Goal: Find specific page/section: Find specific page/section

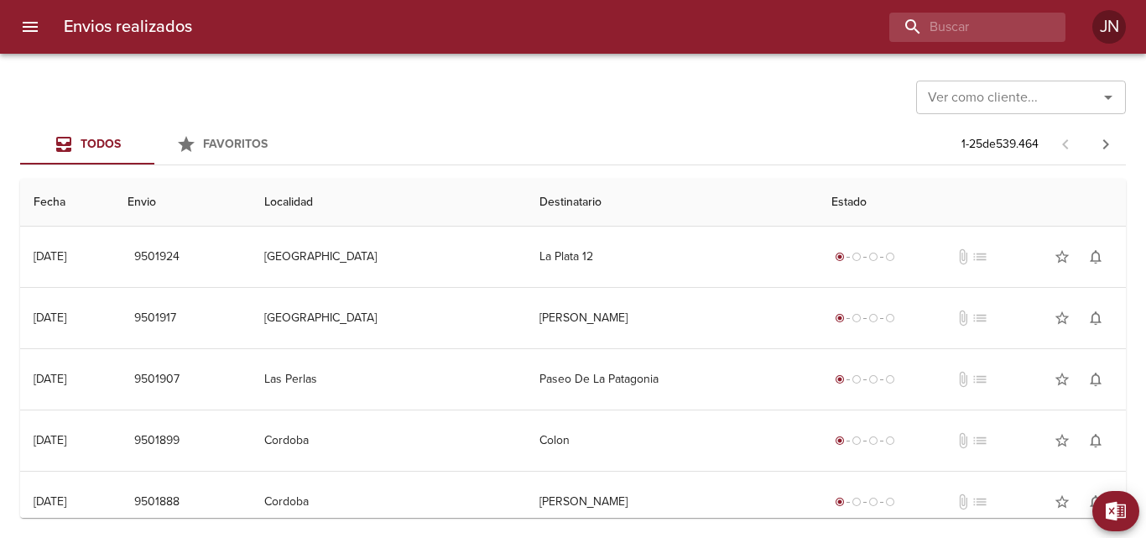
click at [974, 98] on input "Ver como cliente..." at bounding box center [996, 97] width 150 height 23
click at [963, 36] on input "buscar" at bounding box center [929, 27] width 215 height 29
type input "2"
type input "65093"
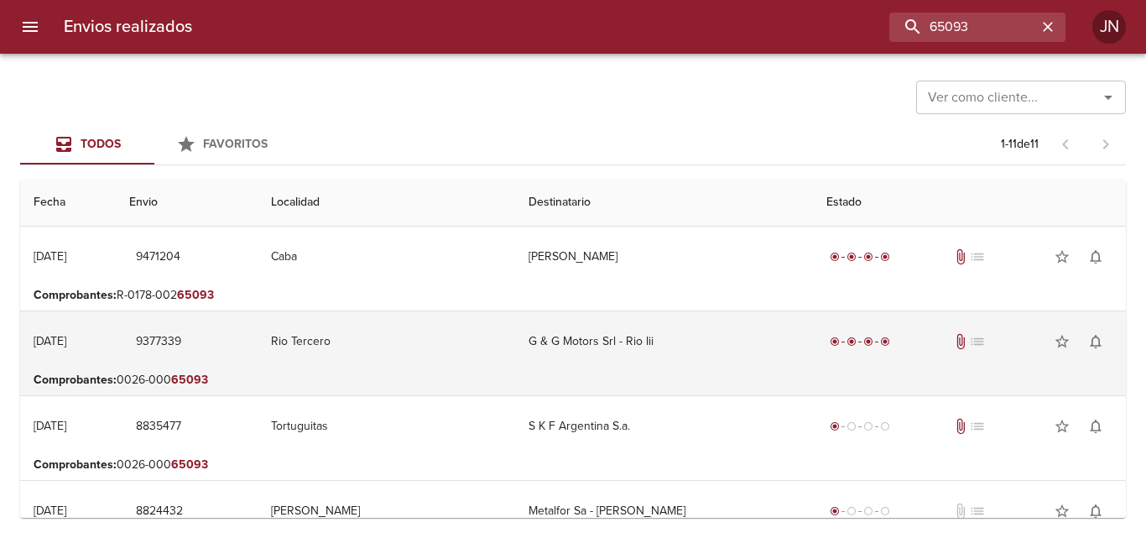
click at [638, 348] on td "G & G Motors Srl - Rio Iii" at bounding box center [664, 341] width 298 height 60
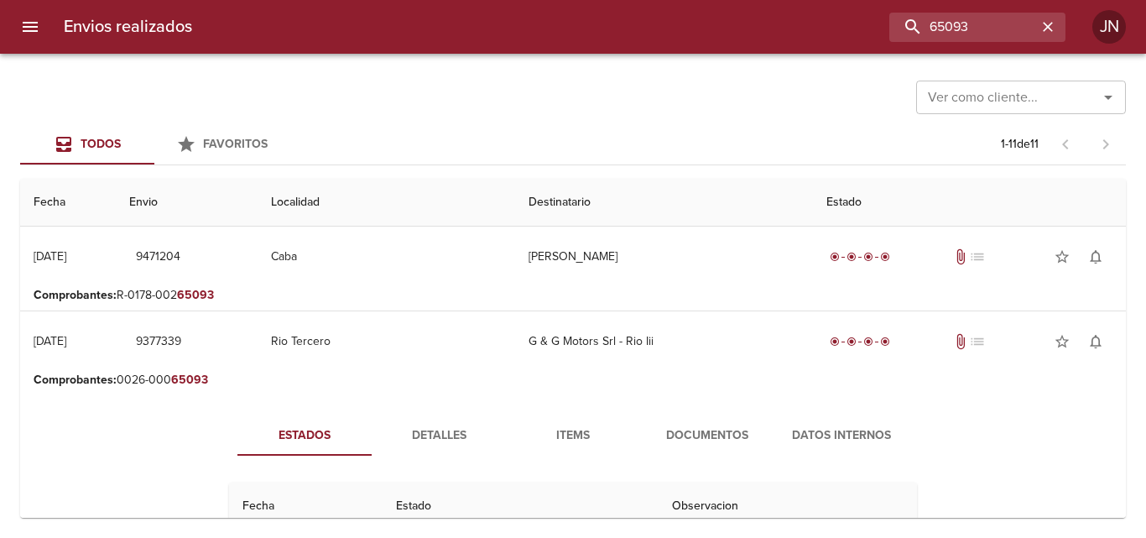
scroll to position [168, 0]
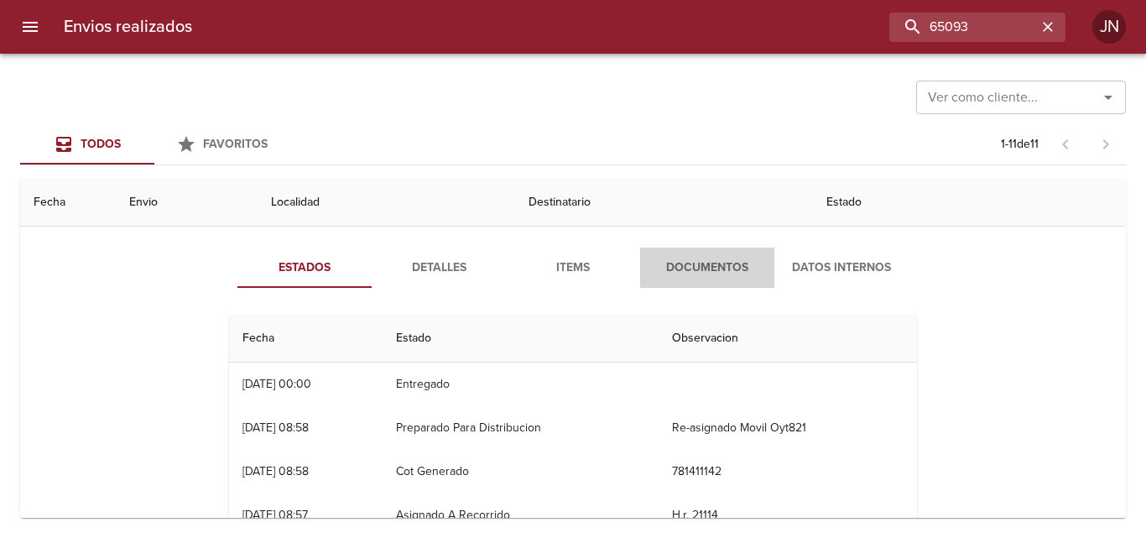
click at [725, 267] on span "Documentos" at bounding box center [707, 267] width 114 height 21
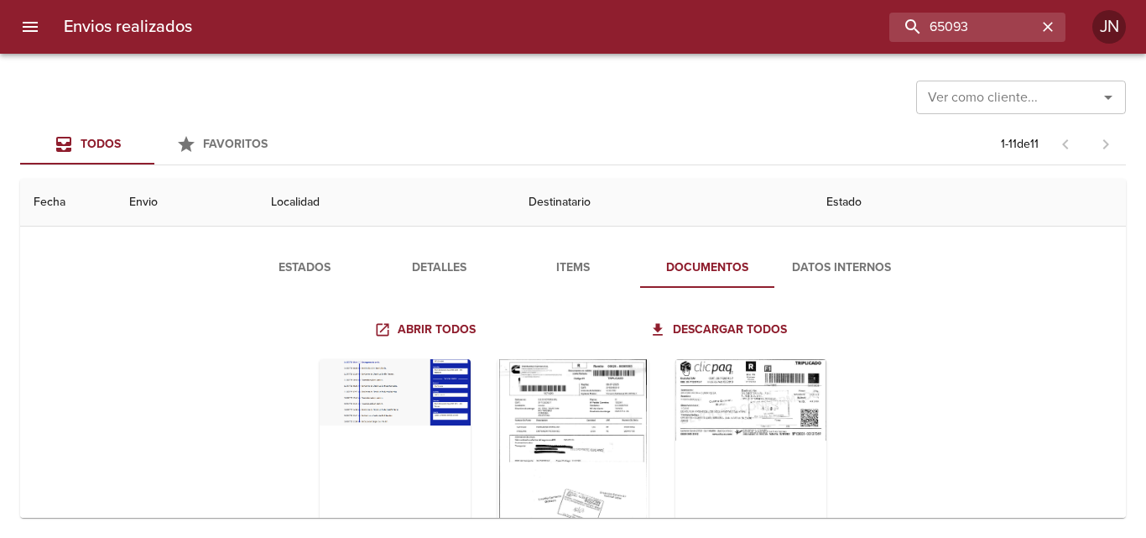
scroll to position [252, 0]
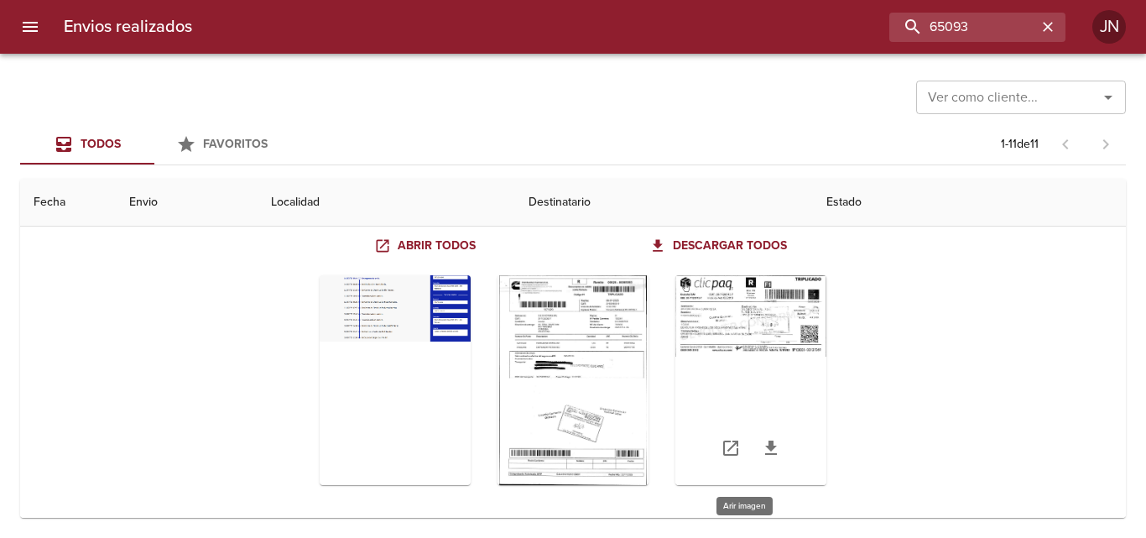
click at [741, 355] on div "Tabla de envíos del cliente" at bounding box center [750, 380] width 151 height 210
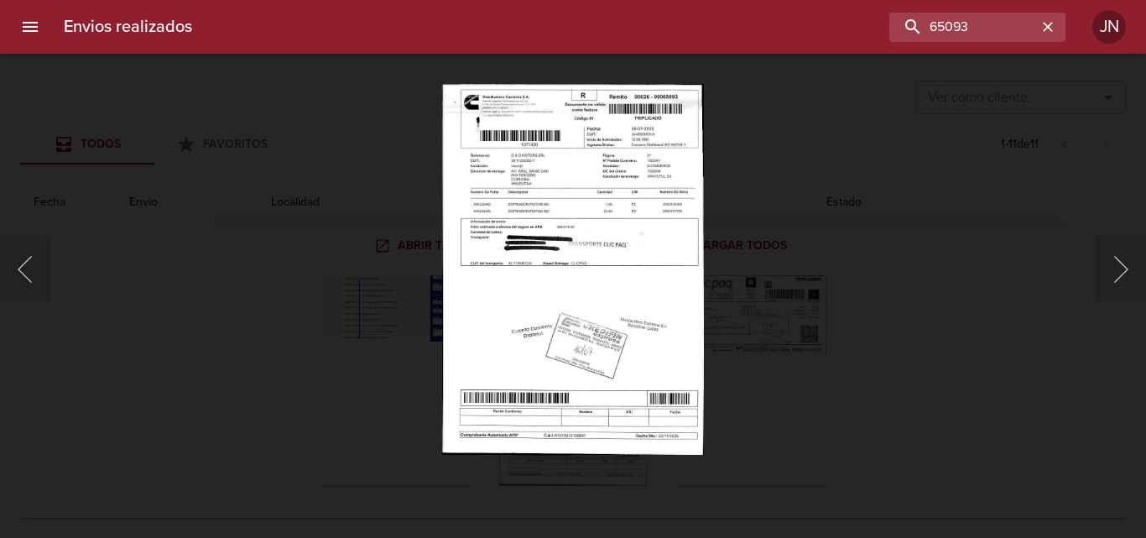
click at [872, 167] on div "Lightbox" at bounding box center [573, 269] width 1146 height 538
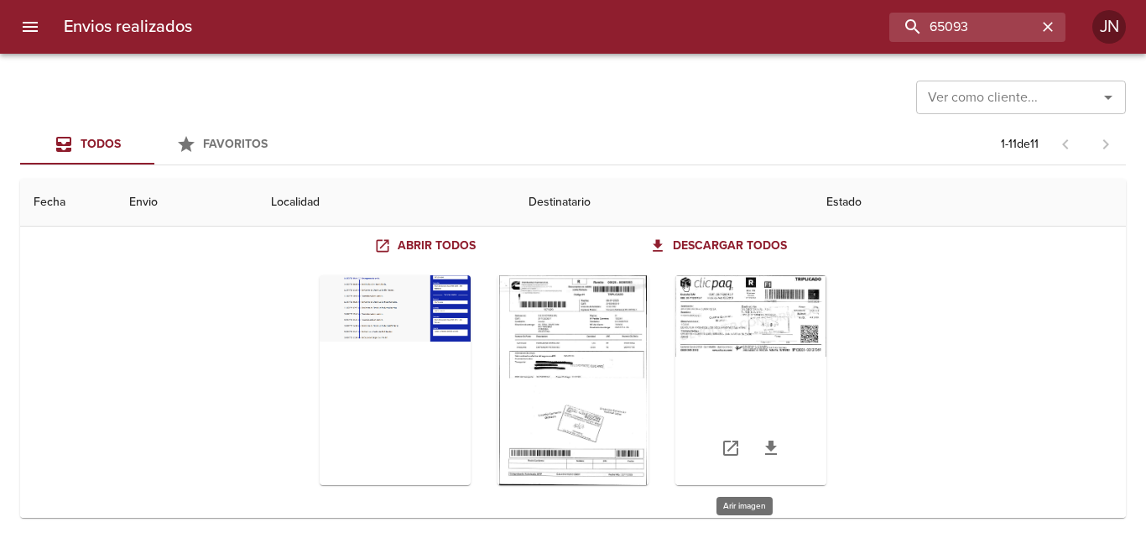
click at [706, 327] on div "Tabla de envíos del cliente" at bounding box center [750, 380] width 151 height 210
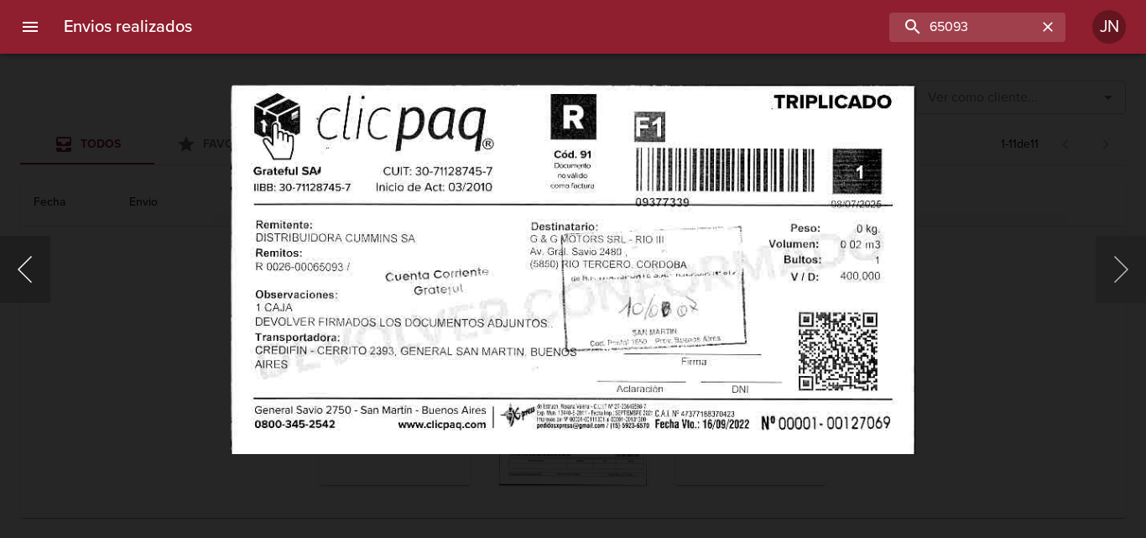
click at [31, 254] on button "Anterior" at bounding box center [25, 269] width 50 height 67
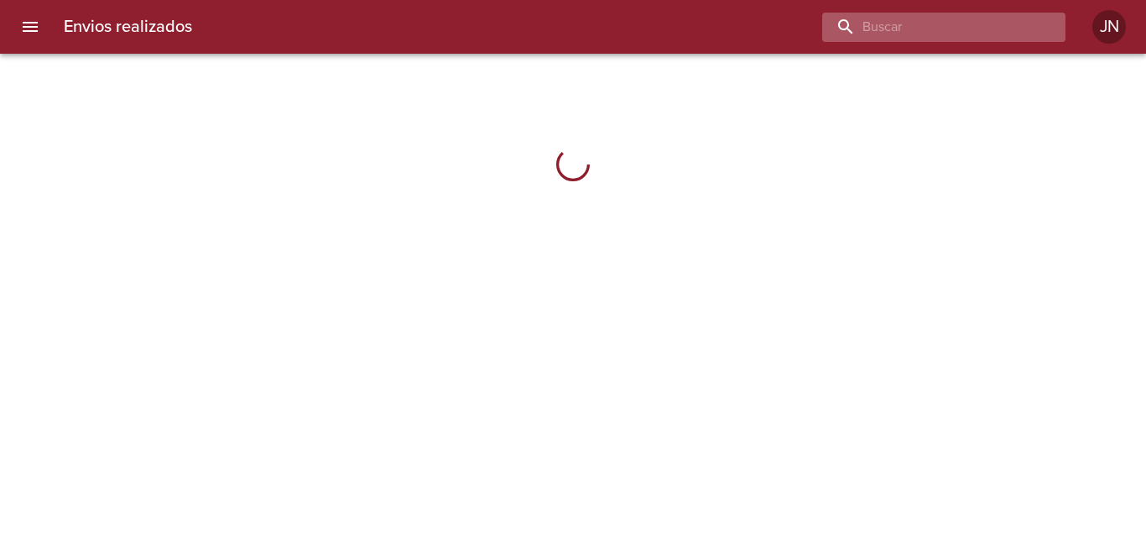
click at [928, 31] on input "buscar" at bounding box center [929, 27] width 215 height 29
type input "65093"
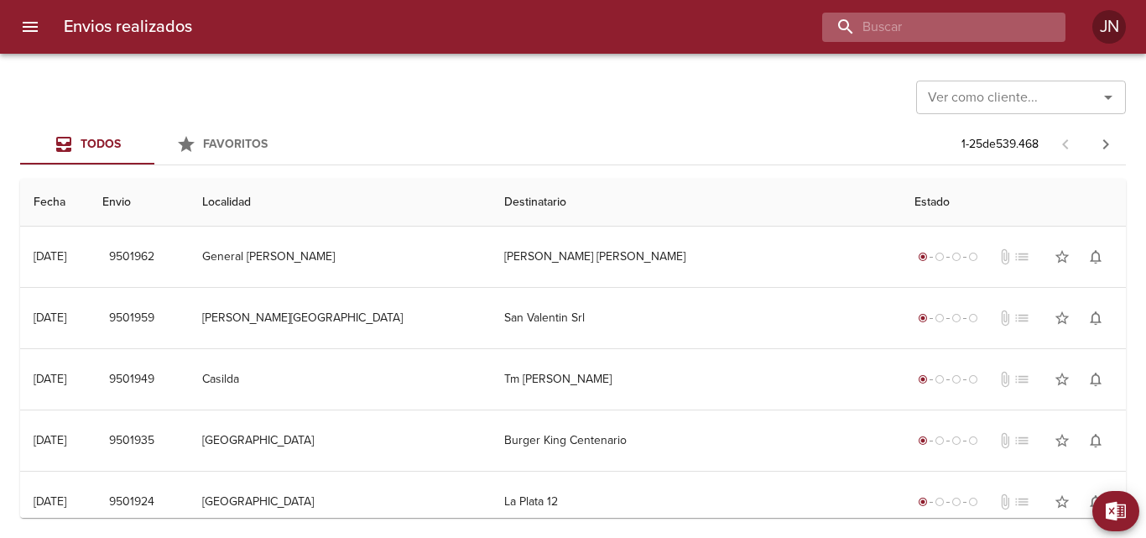
click at [958, 30] on input "buscar" at bounding box center [929, 27] width 215 height 29
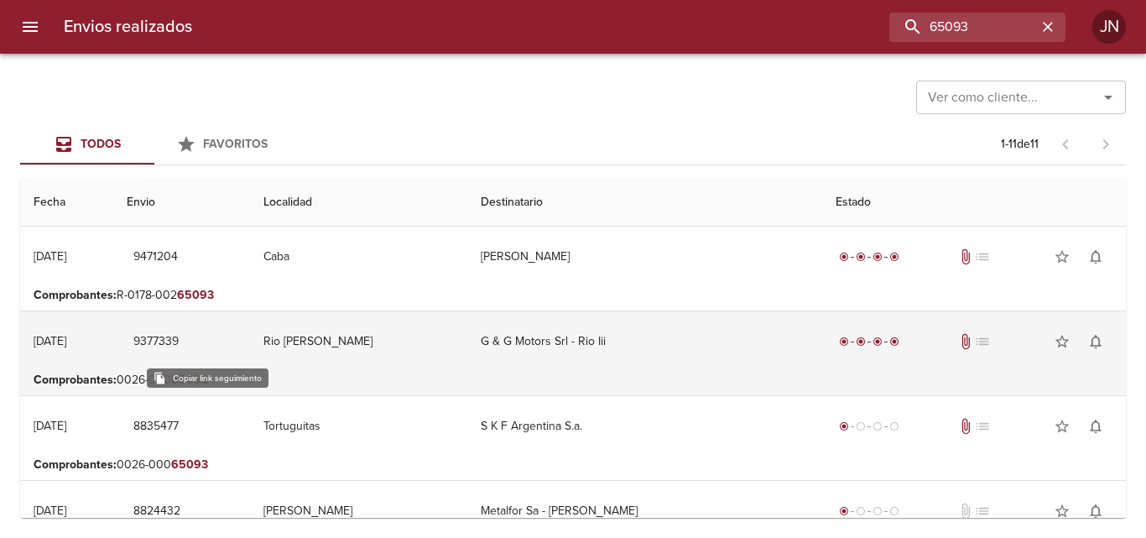
drag, startPoint x: 241, startPoint y: 339, endPoint x: 178, endPoint y: 331, distance: 63.4
click at [178, 331] on td "9377339" at bounding box center [182, 341] width 138 height 60
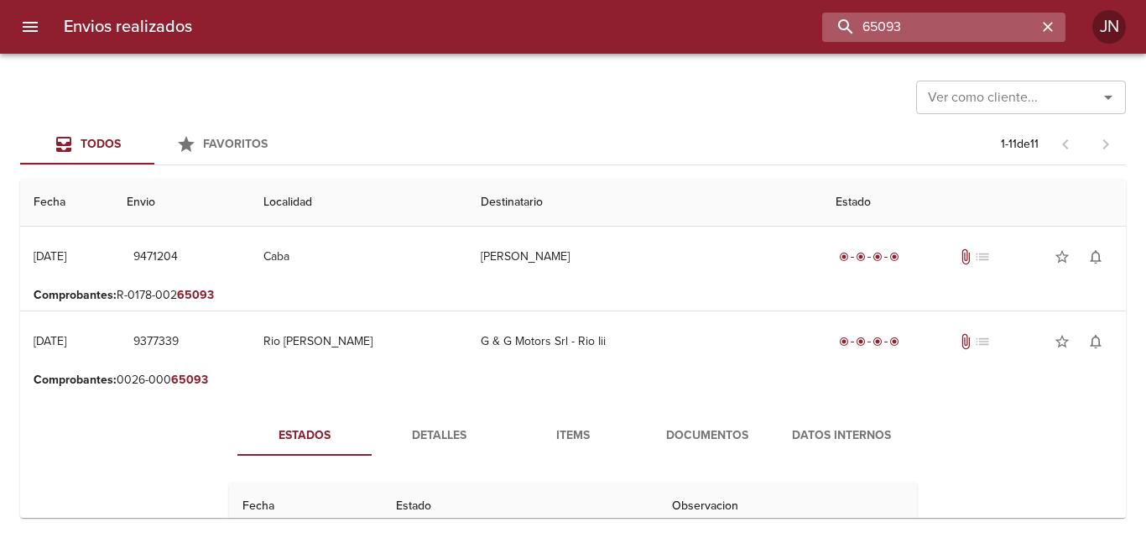
click at [979, 25] on input "65093" at bounding box center [929, 27] width 215 height 29
type input "86222"
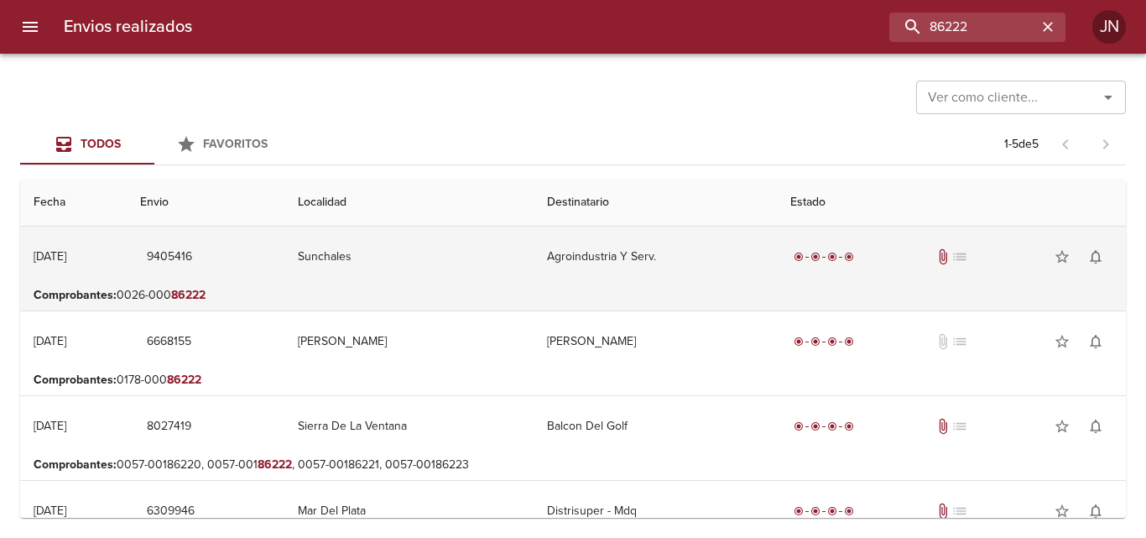
click at [600, 267] on td "Agroindustria Y Serv." at bounding box center [654, 256] width 243 height 60
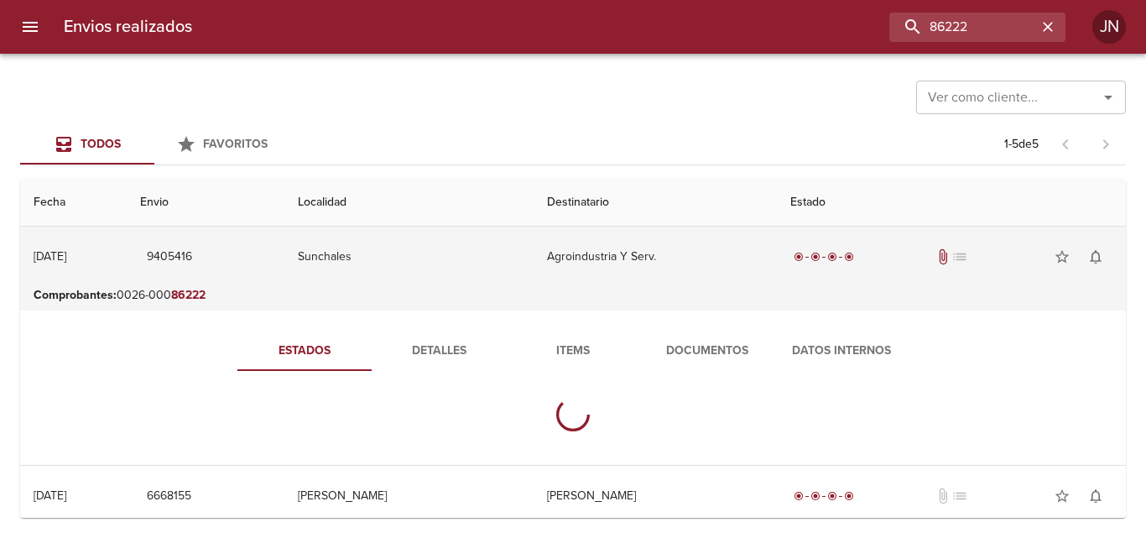
click at [600, 267] on td "Agroindustria Y Serv." at bounding box center [654, 256] width 243 height 60
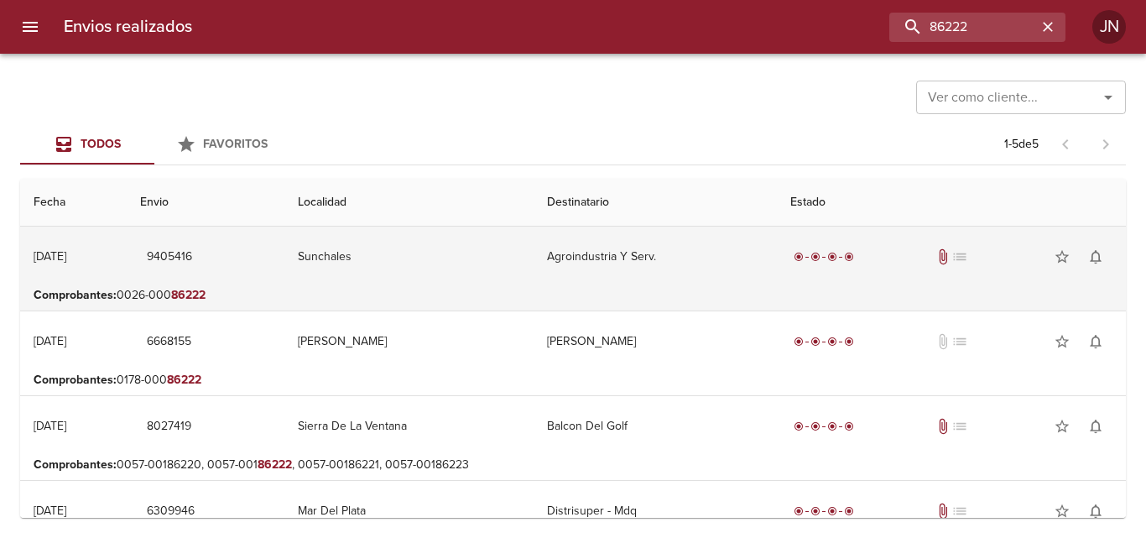
click at [600, 267] on td "Agroindustria Y Serv." at bounding box center [654, 256] width 243 height 60
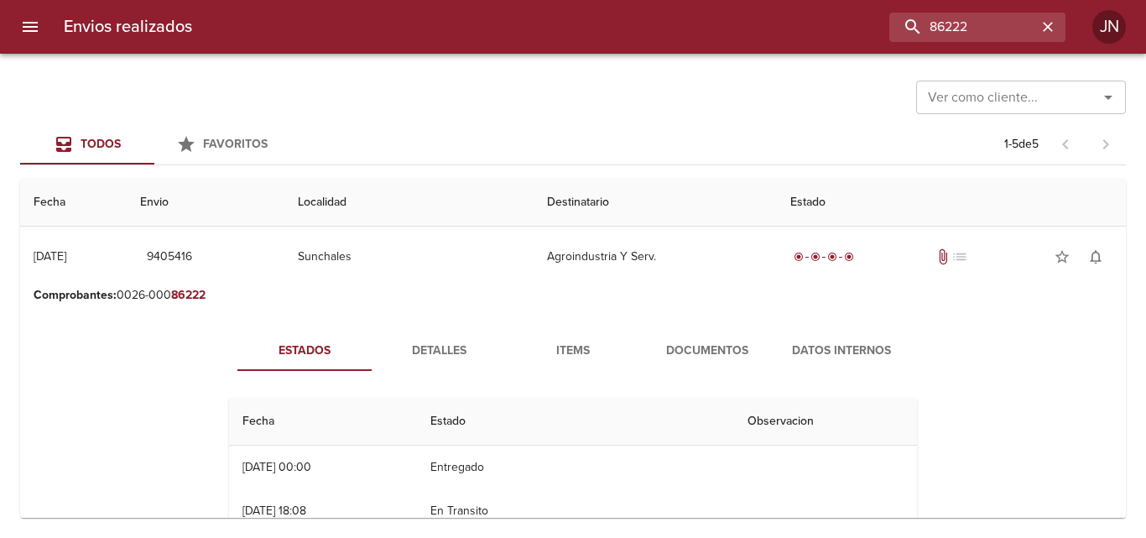
click at [717, 348] on span "Documentos" at bounding box center [707, 351] width 114 height 21
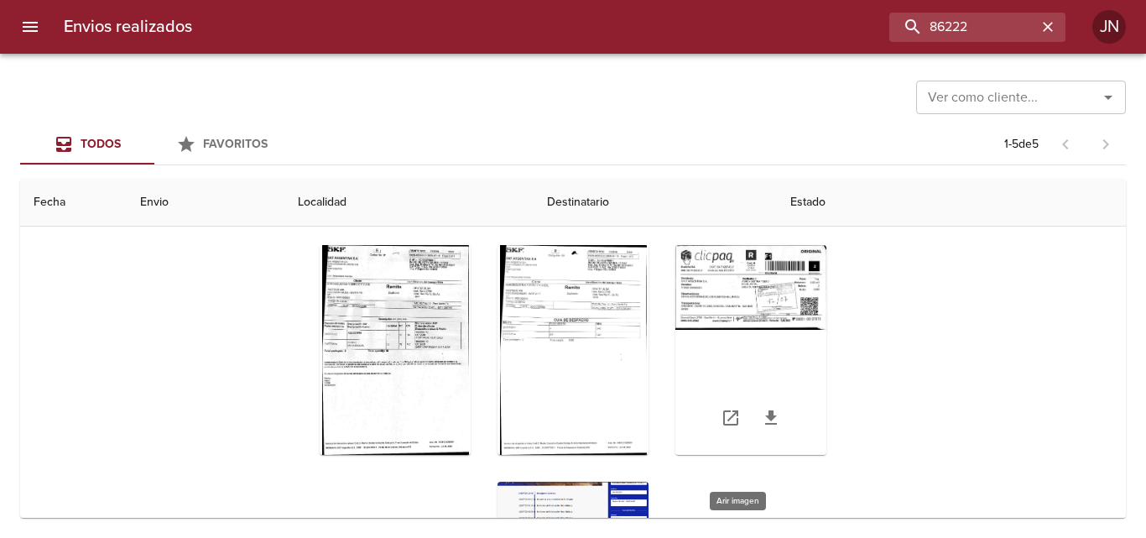
scroll to position [168, 0]
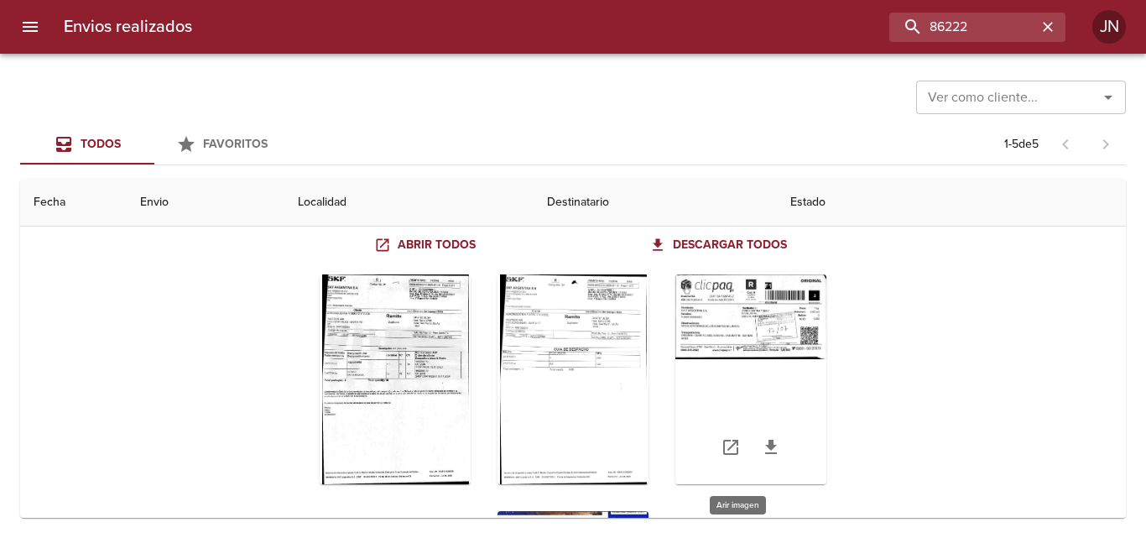
click at [772, 320] on div "Tabla de envíos del cliente" at bounding box center [750, 379] width 151 height 210
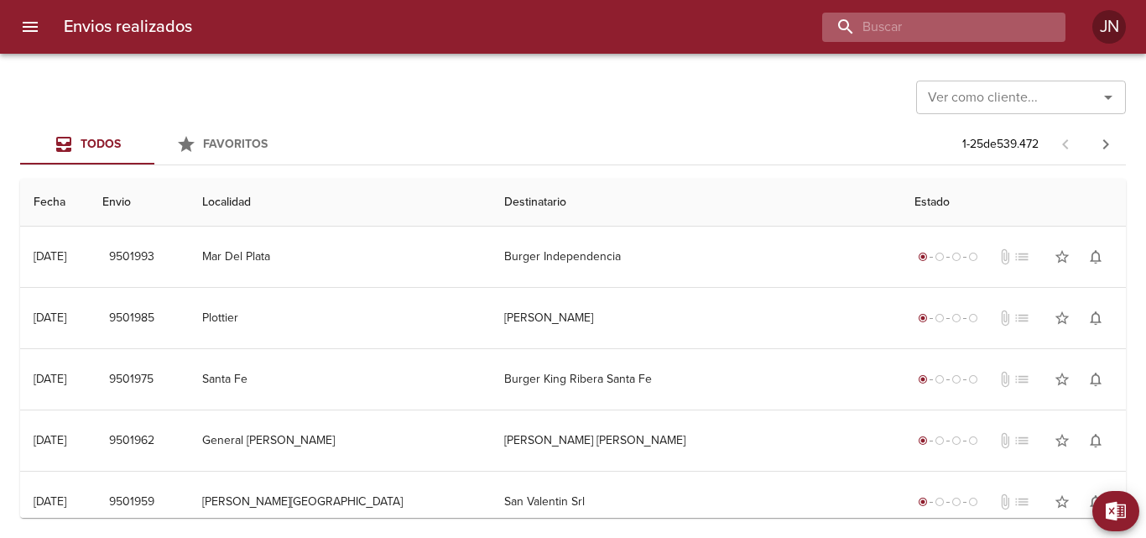
click at [940, 23] on input "buscar" at bounding box center [929, 27] width 215 height 29
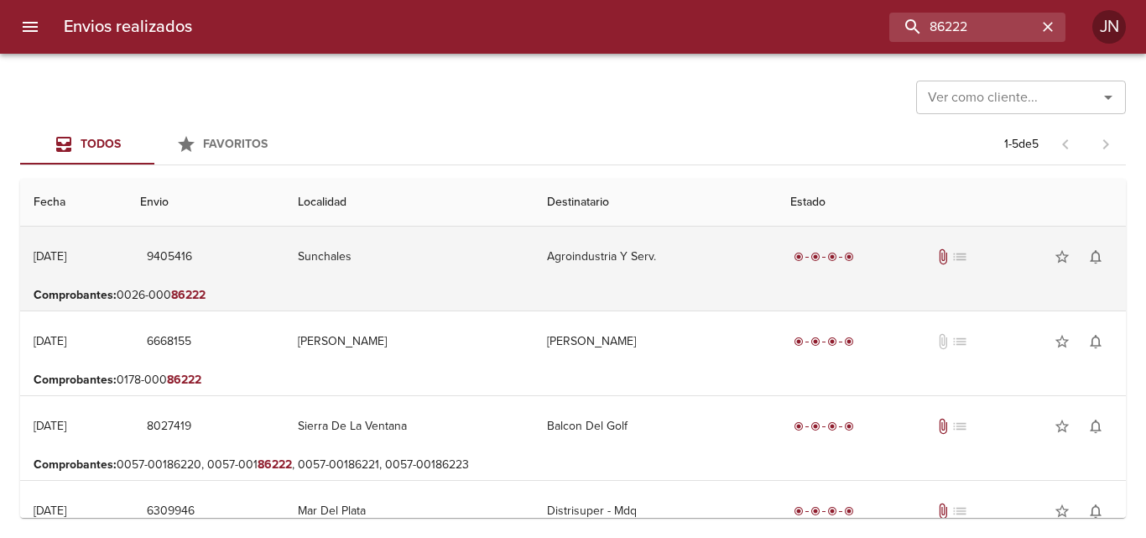
click at [460, 247] on td "Sunchales" at bounding box center [408, 256] width 249 height 60
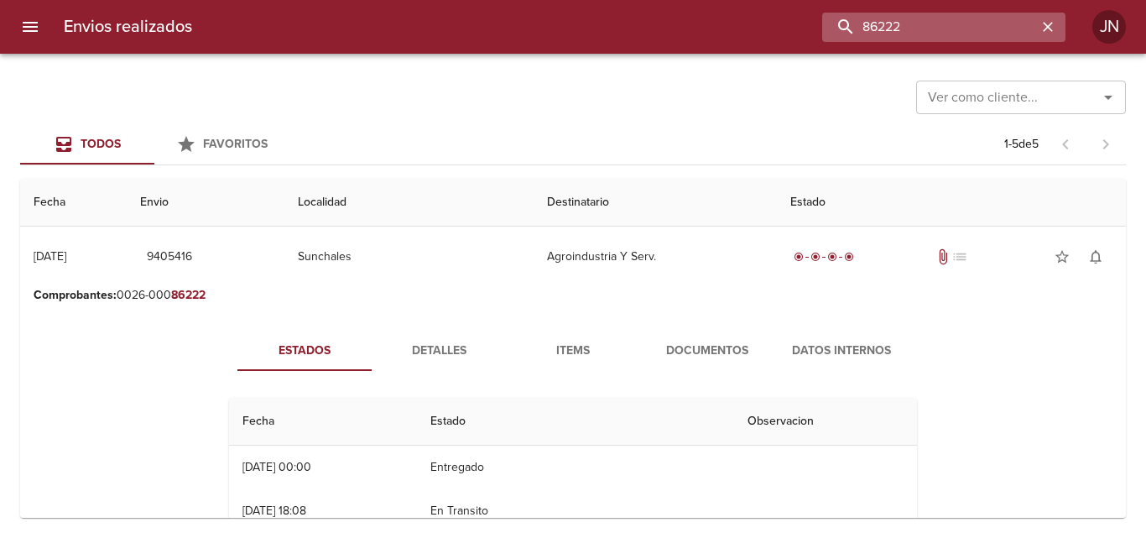
click at [958, 32] on input "86222" at bounding box center [929, 27] width 215 height 29
type input "127080"
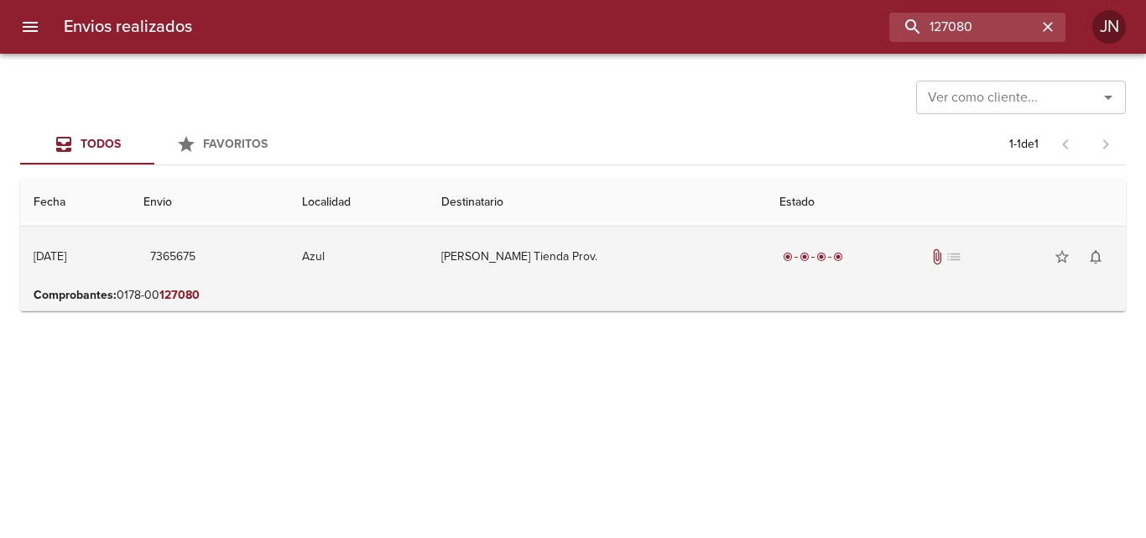
click at [849, 282] on td "radio_button_checked radio_button_checked radio_button_checked radio_button_che…" at bounding box center [946, 256] width 360 height 60
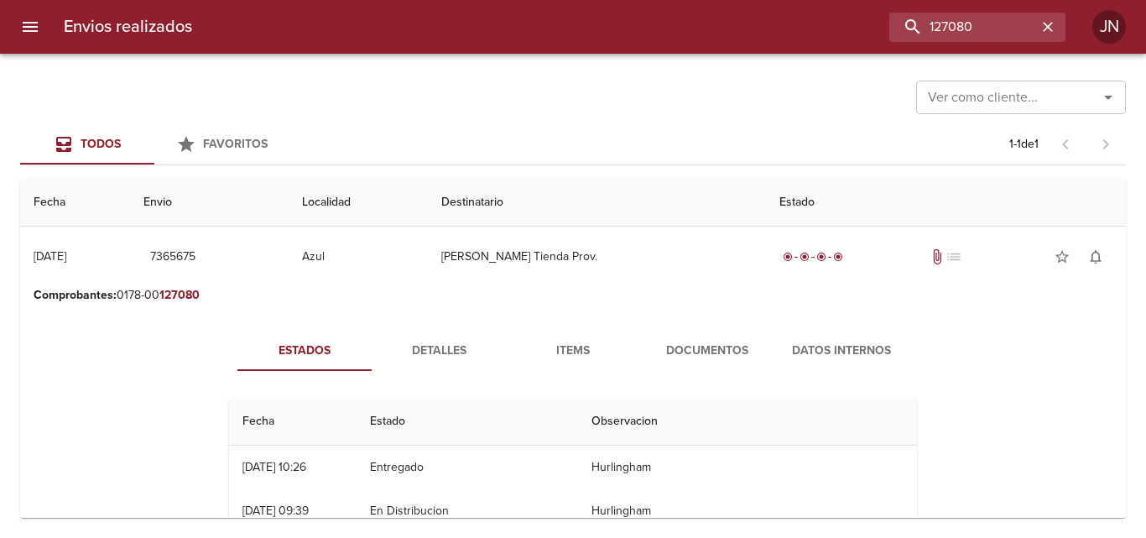
click at [693, 346] on span "Documentos" at bounding box center [707, 351] width 114 height 21
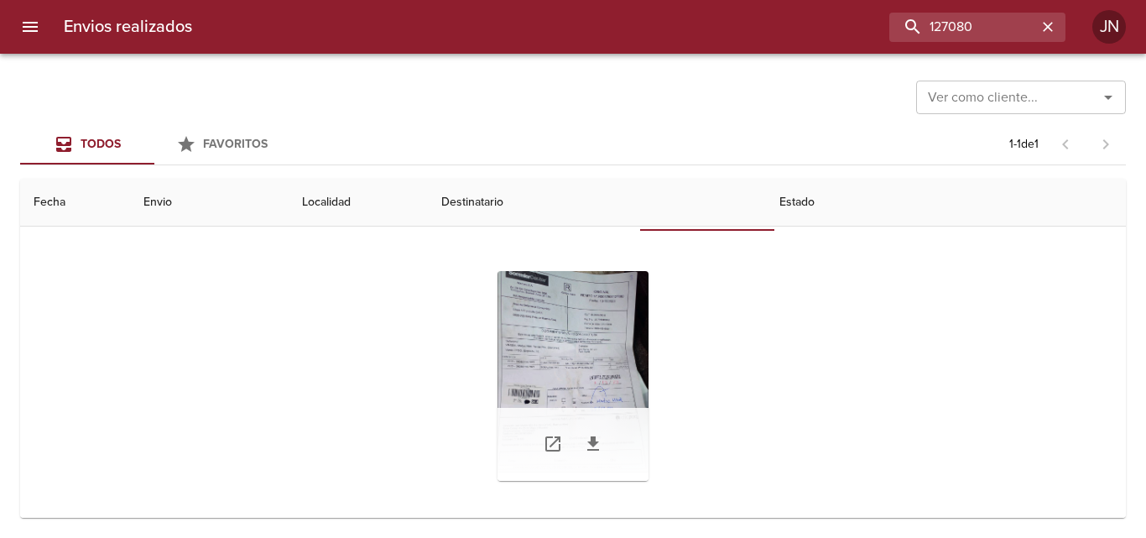
scroll to position [151, 0]
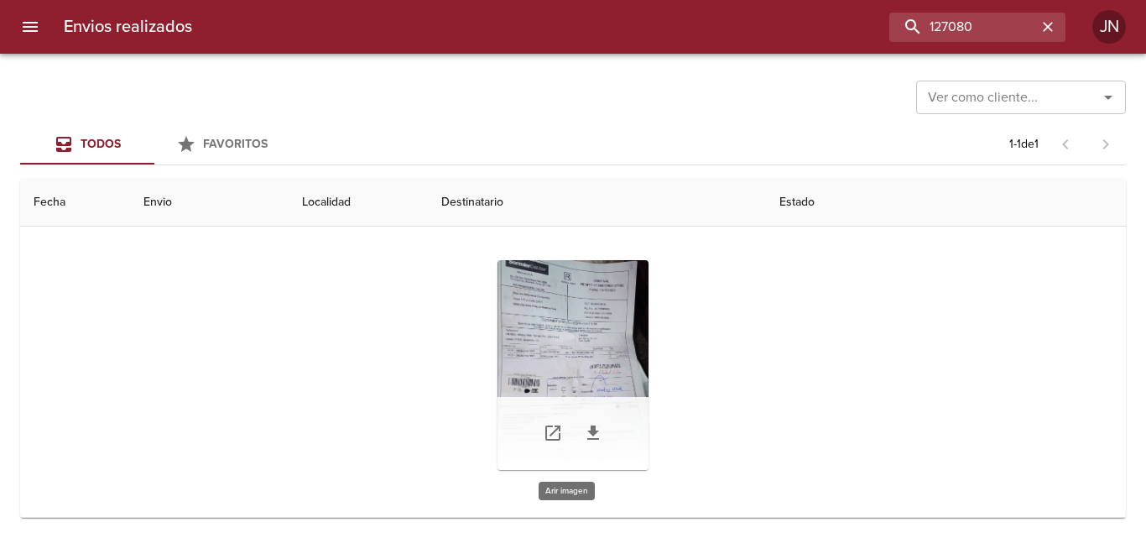
click at [616, 359] on div "Tabla de envíos del cliente" at bounding box center [572, 365] width 151 height 210
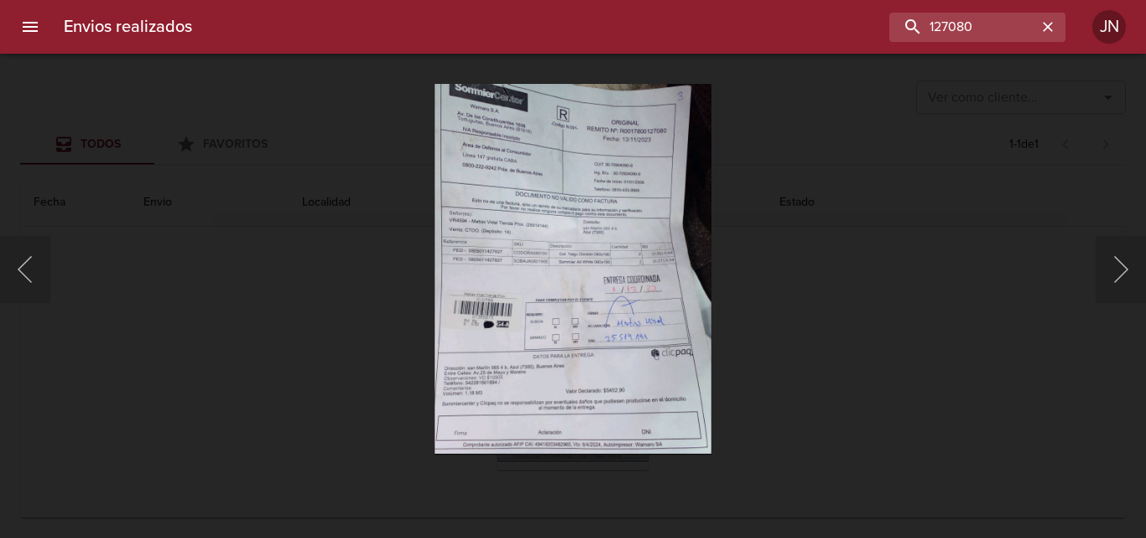
click at [477, 278] on img "Lightbox" at bounding box center [573, 269] width 278 height 370
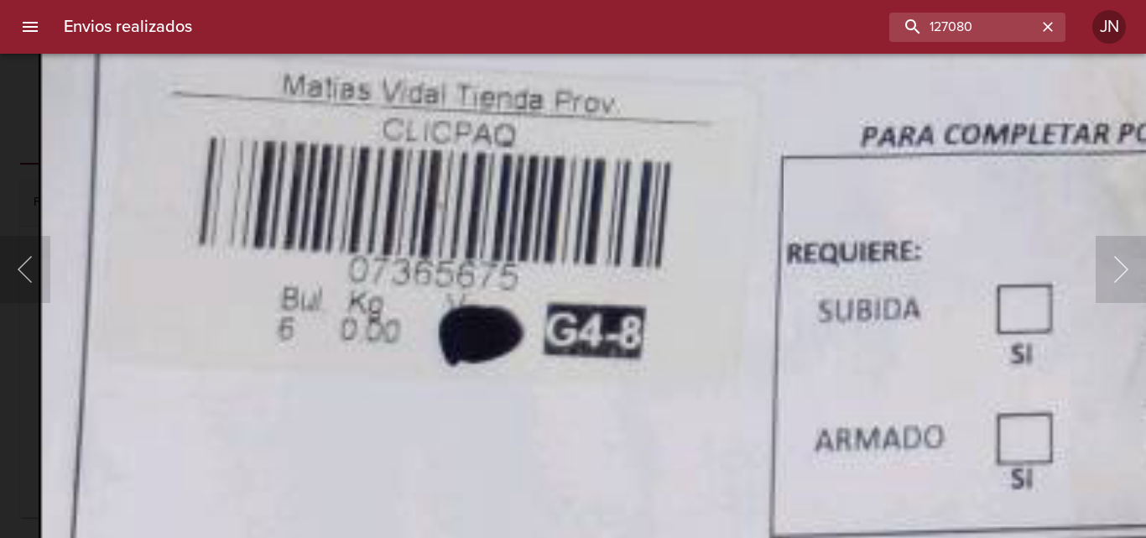
click at [48, 283] on button "Anterior" at bounding box center [25, 269] width 50 height 67
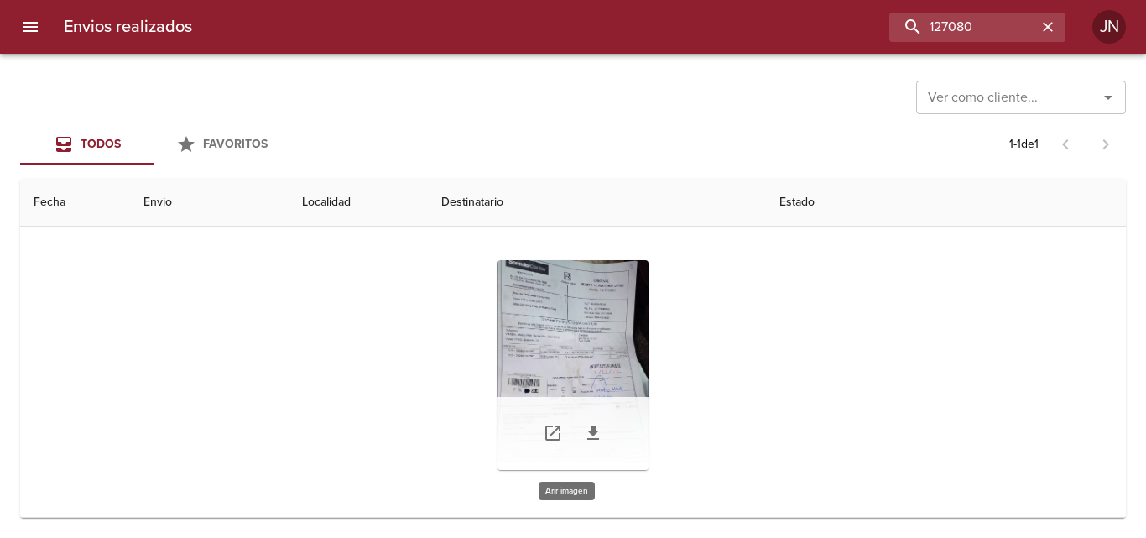
click at [530, 339] on div "Tabla de envíos del cliente" at bounding box center [572, 365] width 151 height 210
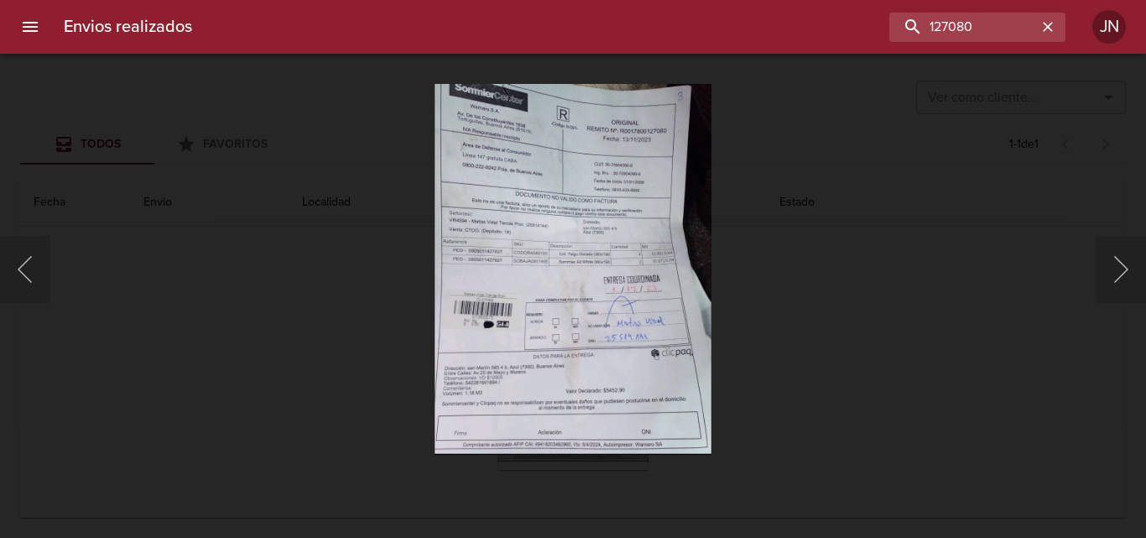
click at [475, 300] on img "Lightbox" at bounding box center [573, 269] width 278 height 370
click at [783, 297] on div "Lightbox" at bounding box center [573, 269] width 1146 height 538
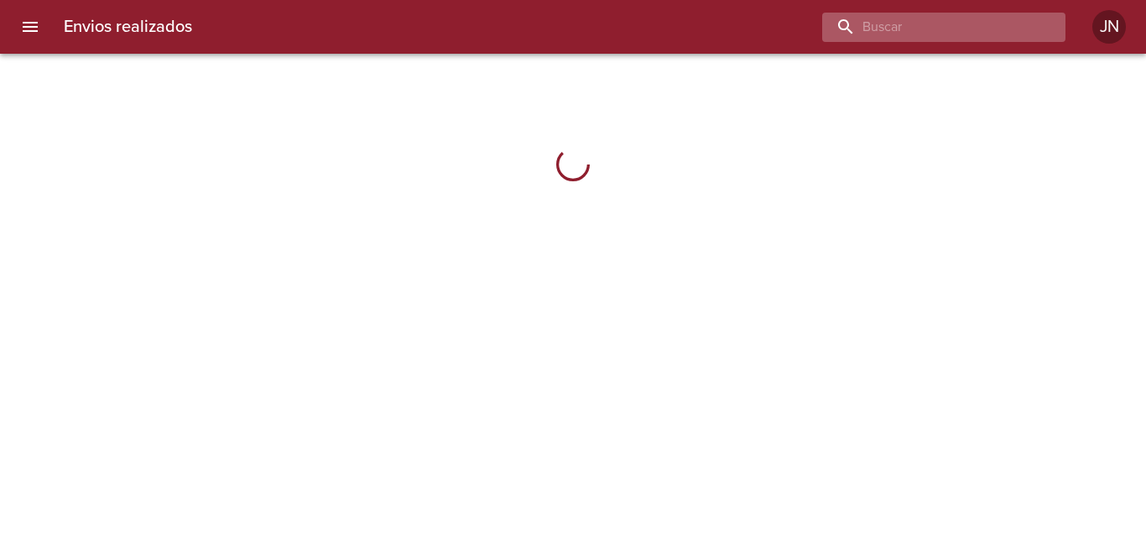
click at [986, 29] on input "buscar" at bounding box center [929, 27] width 215 height 29
type input "2"
type input "27080"
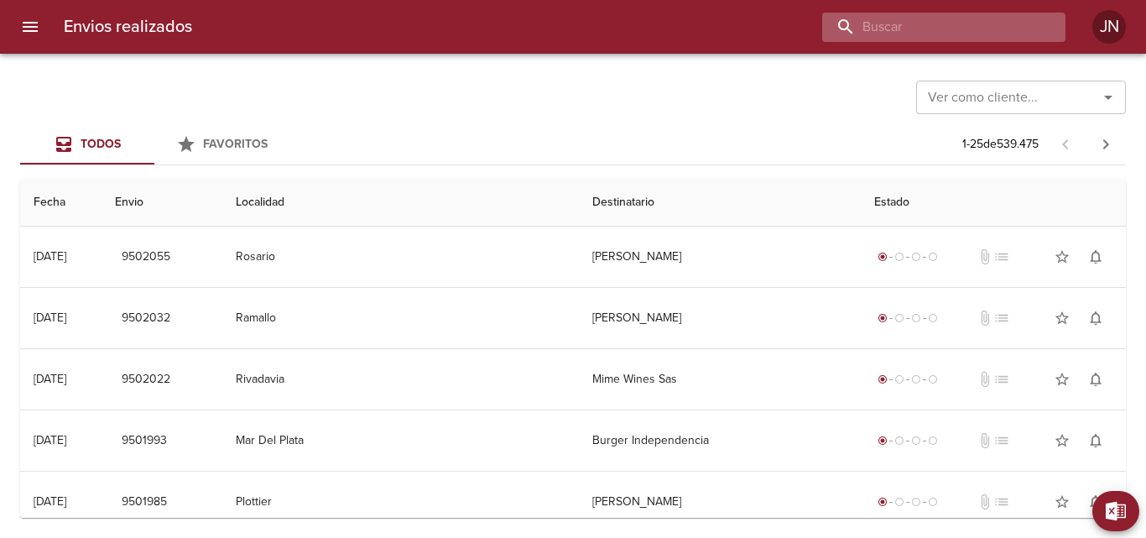
click at [1011, 27] on input "buscar" at bounding box center [929, 27] width 215 height 29
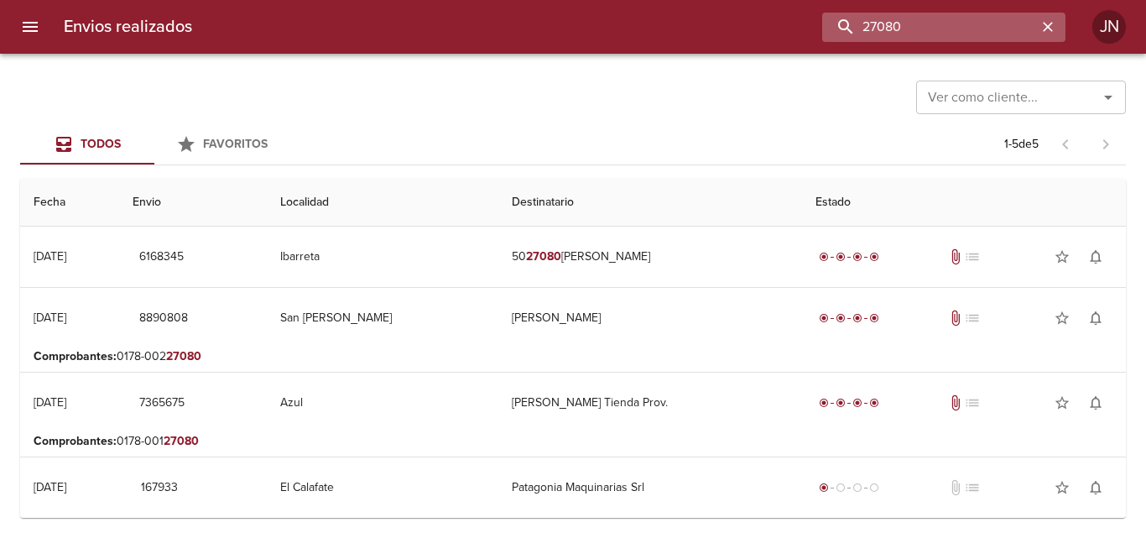
click at [868, 24] on input "27080" at bounding box center [929, 27] width 215 height 29
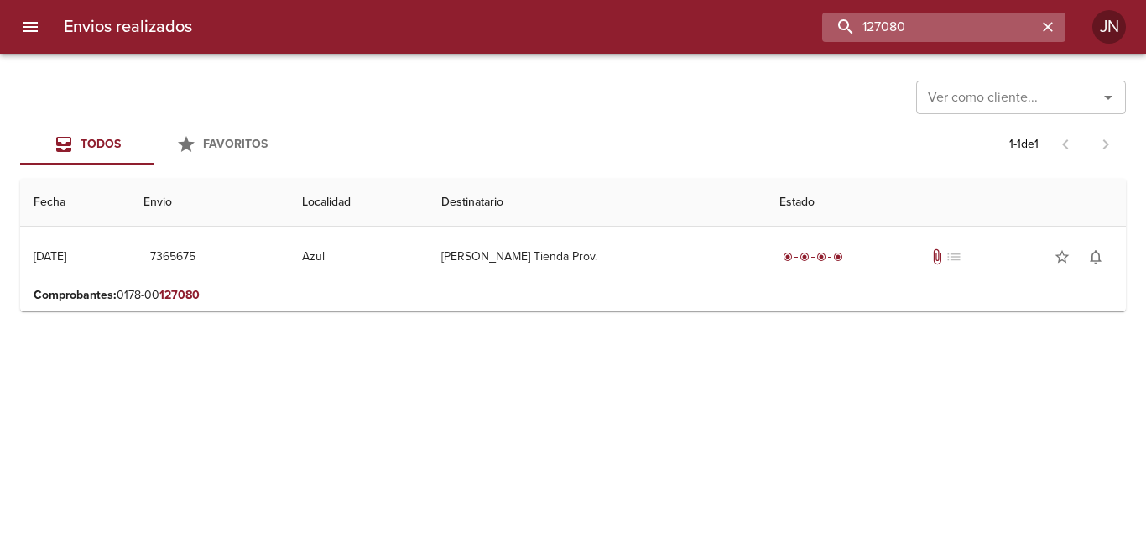
click at [897, 23] on input "127080" at bounding box center [929, 27] width 215 height 29
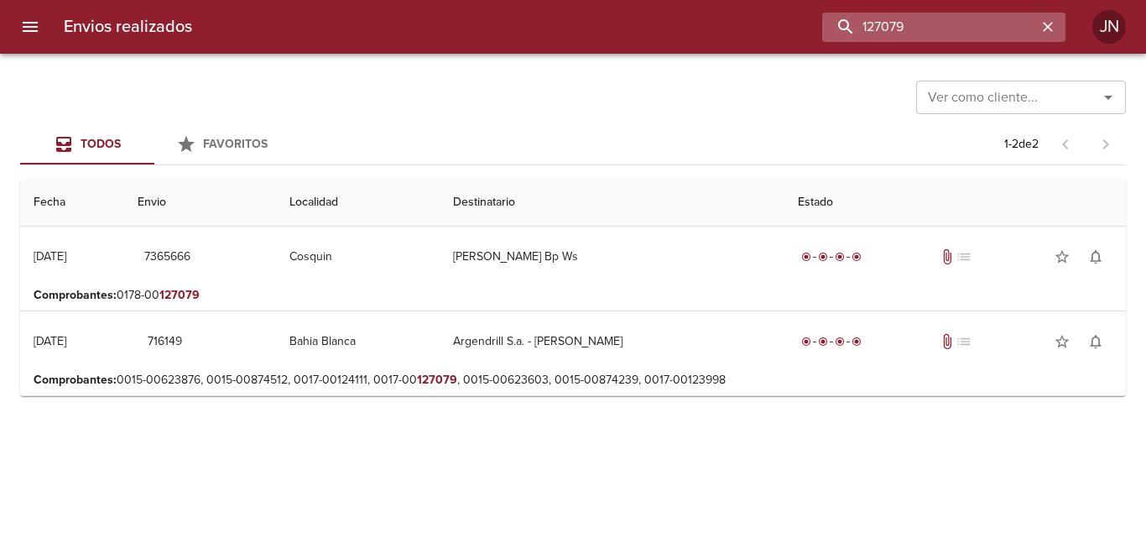
click at [884, 32] on input "127079" at bounding box center [929, 27] width 215 height 29
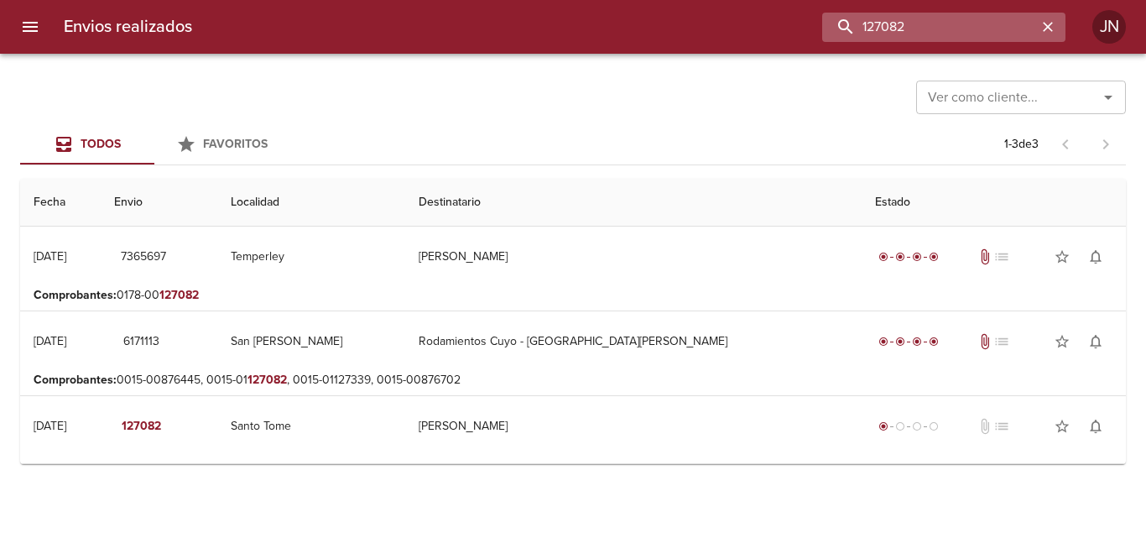
click at [893, 41] on input "127082" at bounding box center [929, 27] width 215 height 29
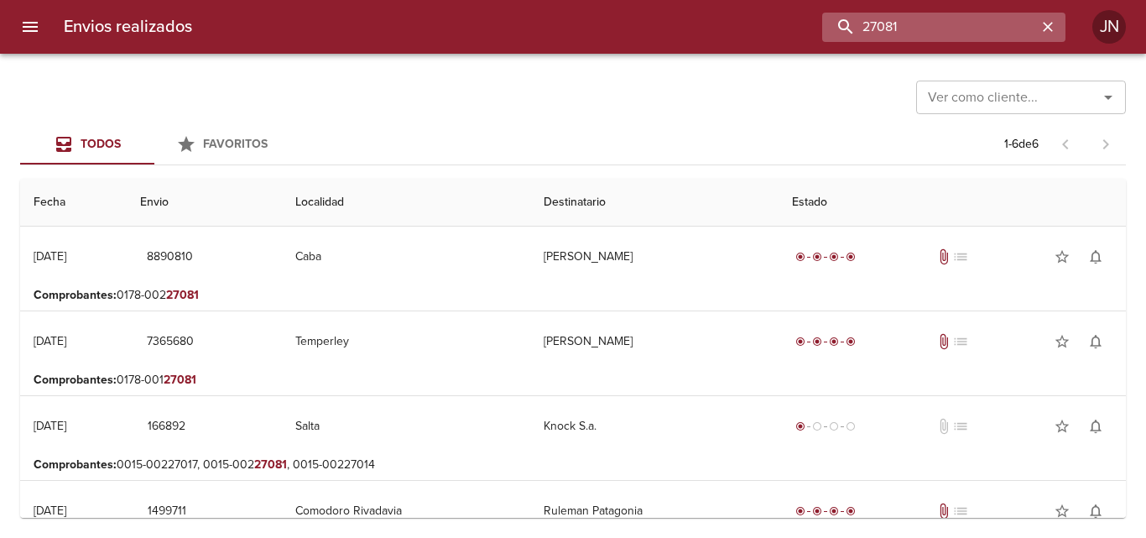
click at [862, 23] on input "27081" at bounding box center [929, 27] width 215 height 29
type input "127081"
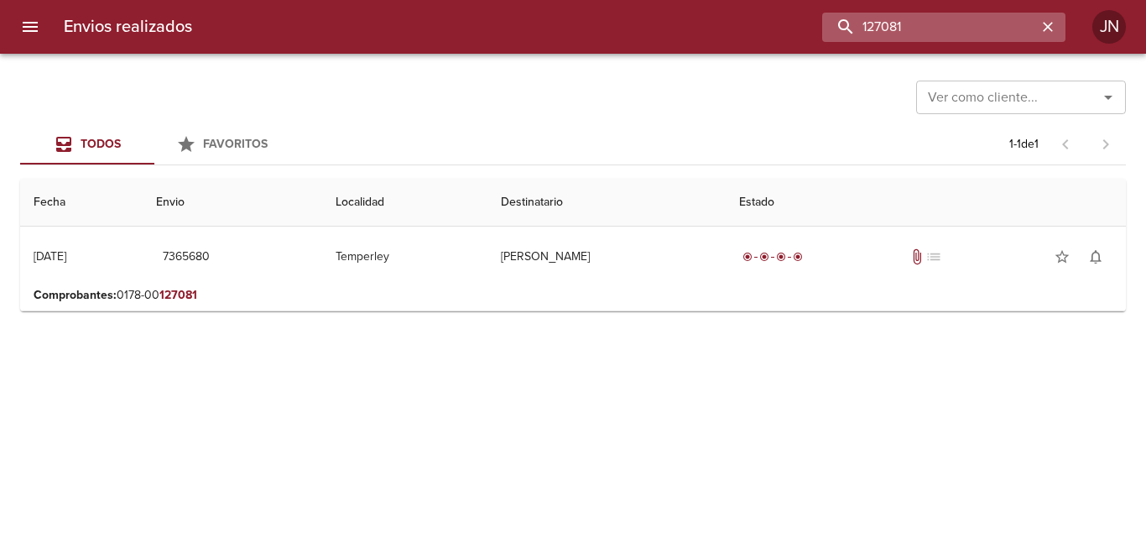
click at [898, 39] on input "127081" at bounding box center [929, 27] width 215 height 29
click at [898, 34] on input "127081" at bounding box center [929, 27] width 215 height 29
